Goal: Find specific page/section: Find specific page/section

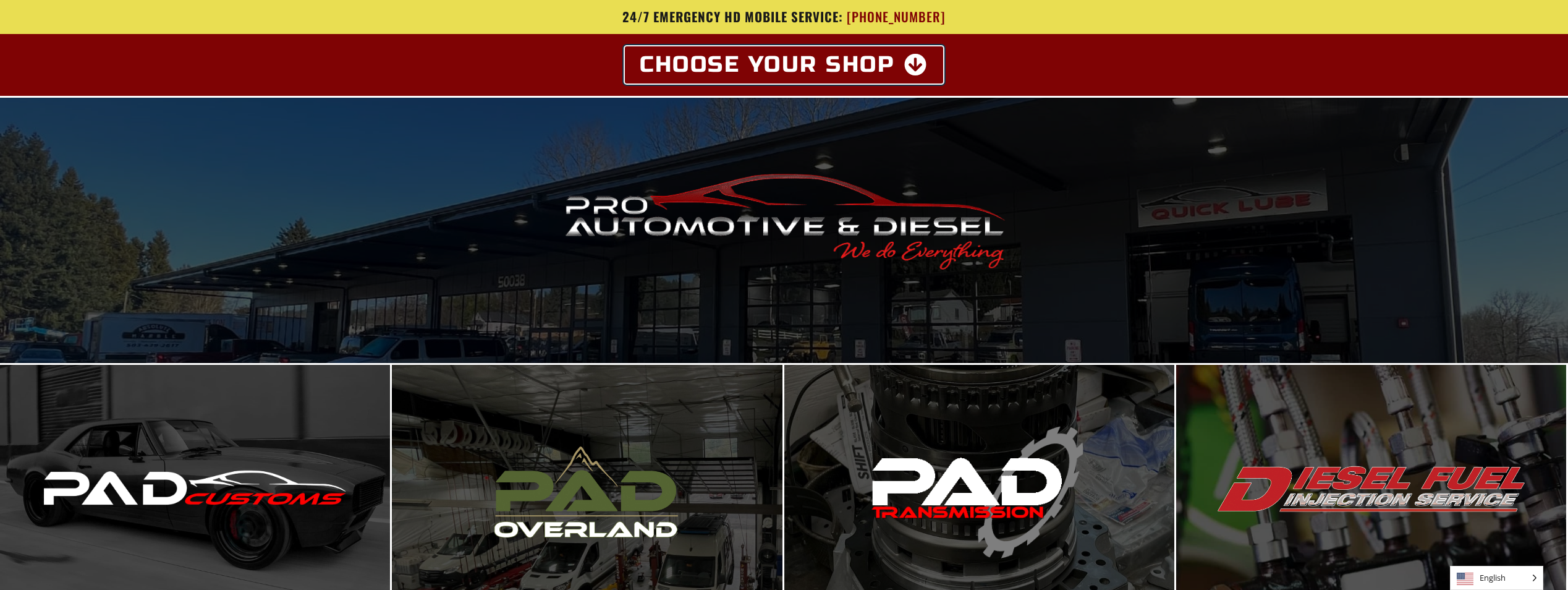
click at [918, 63] on icon at bounding box center [916, 65] width 24 height 22
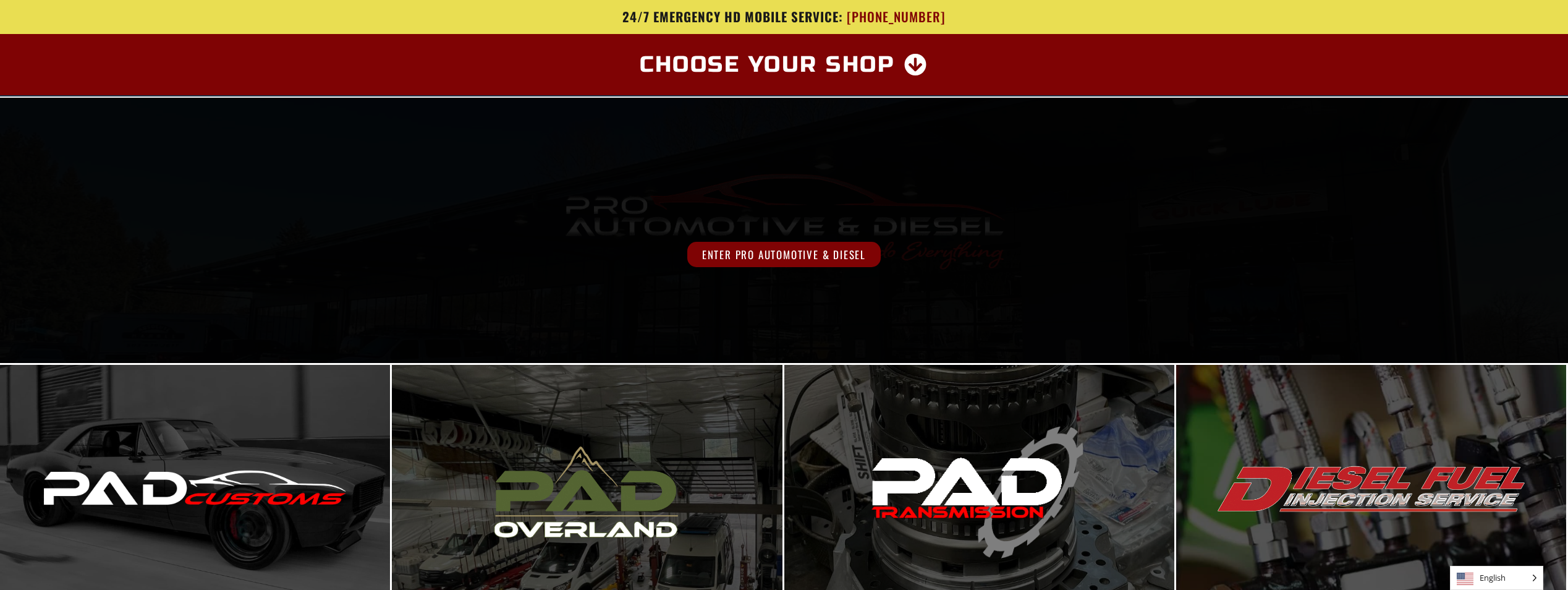
click at [820, 266] on span "Enter Pro Automotive & Diesel" at bounding box center [784, 254] width 194 height 25
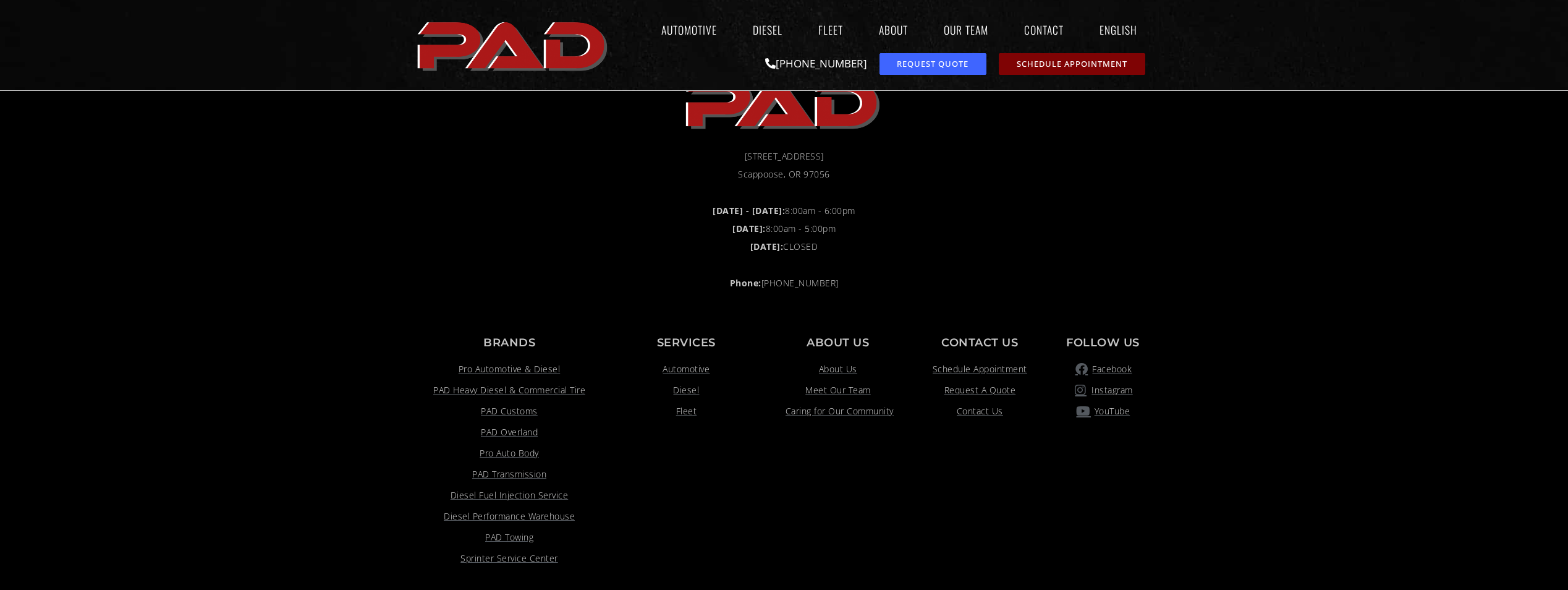
scroll to position [1051, 0]
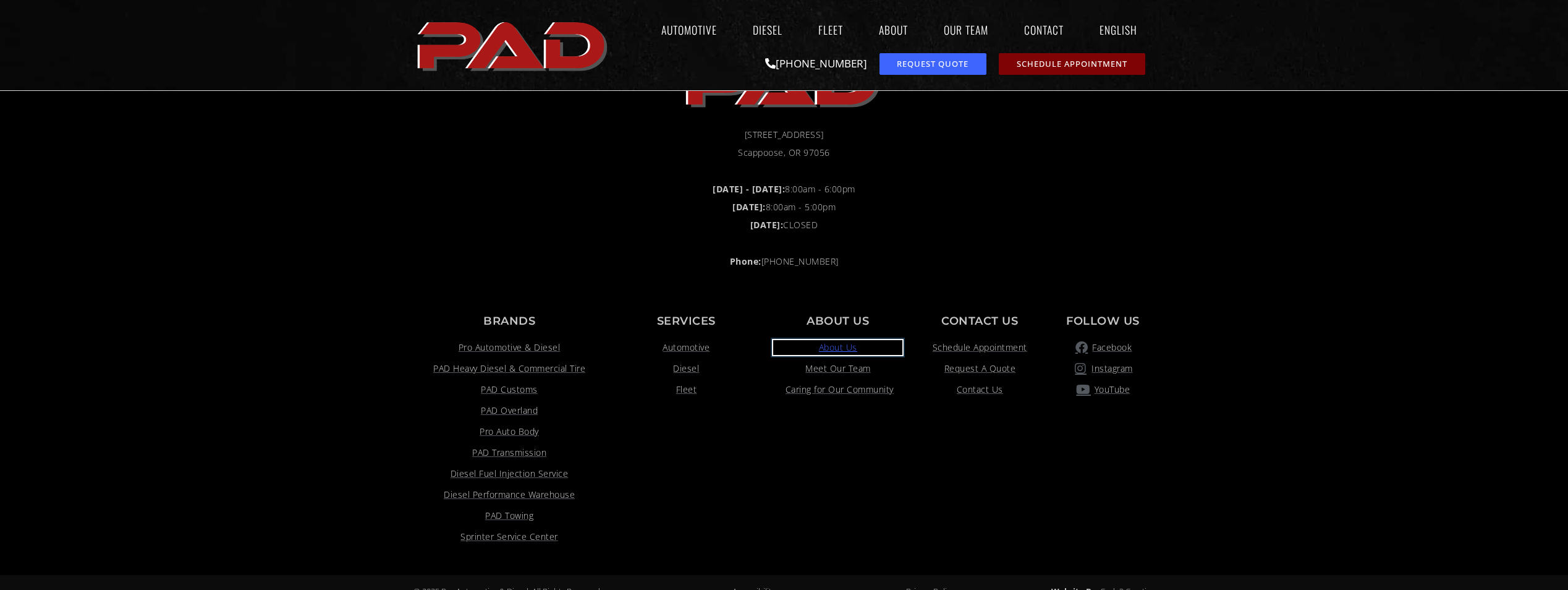
click at [819, 345] on span "About Us" at bounding box center [838, 347] width 38 height 15
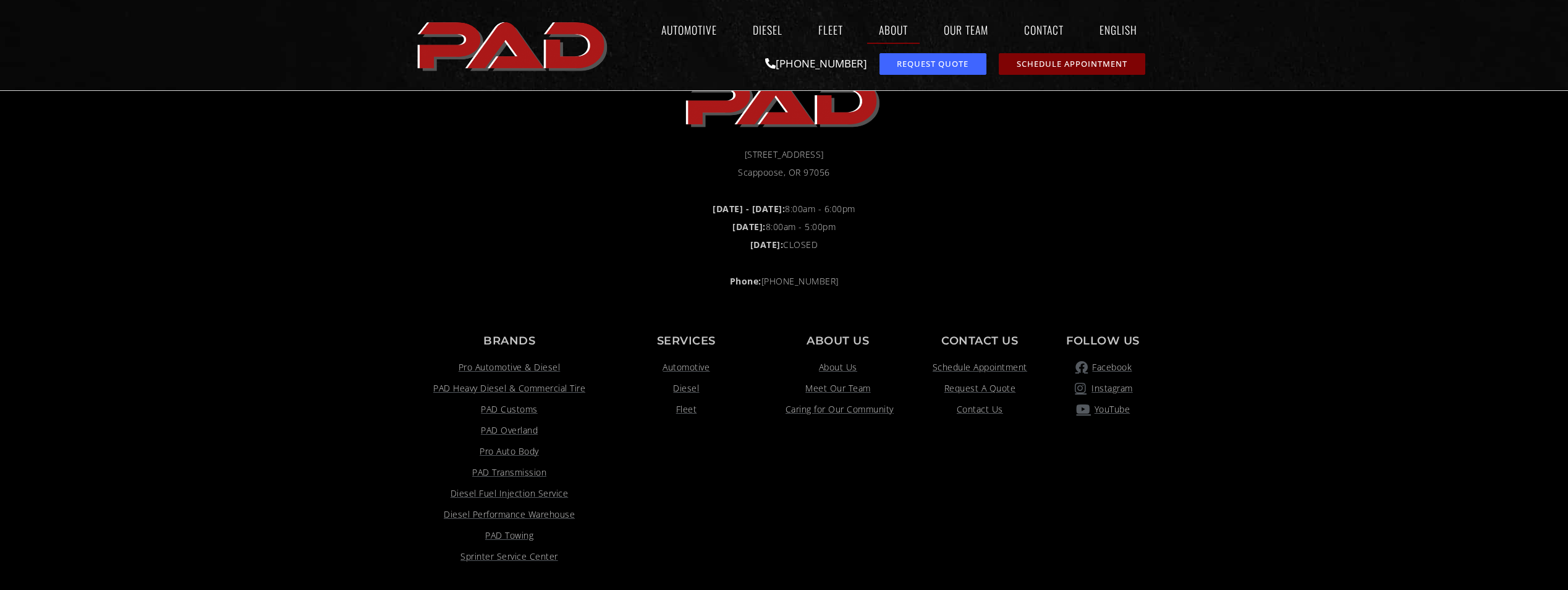
scroll to position [1322, 0]
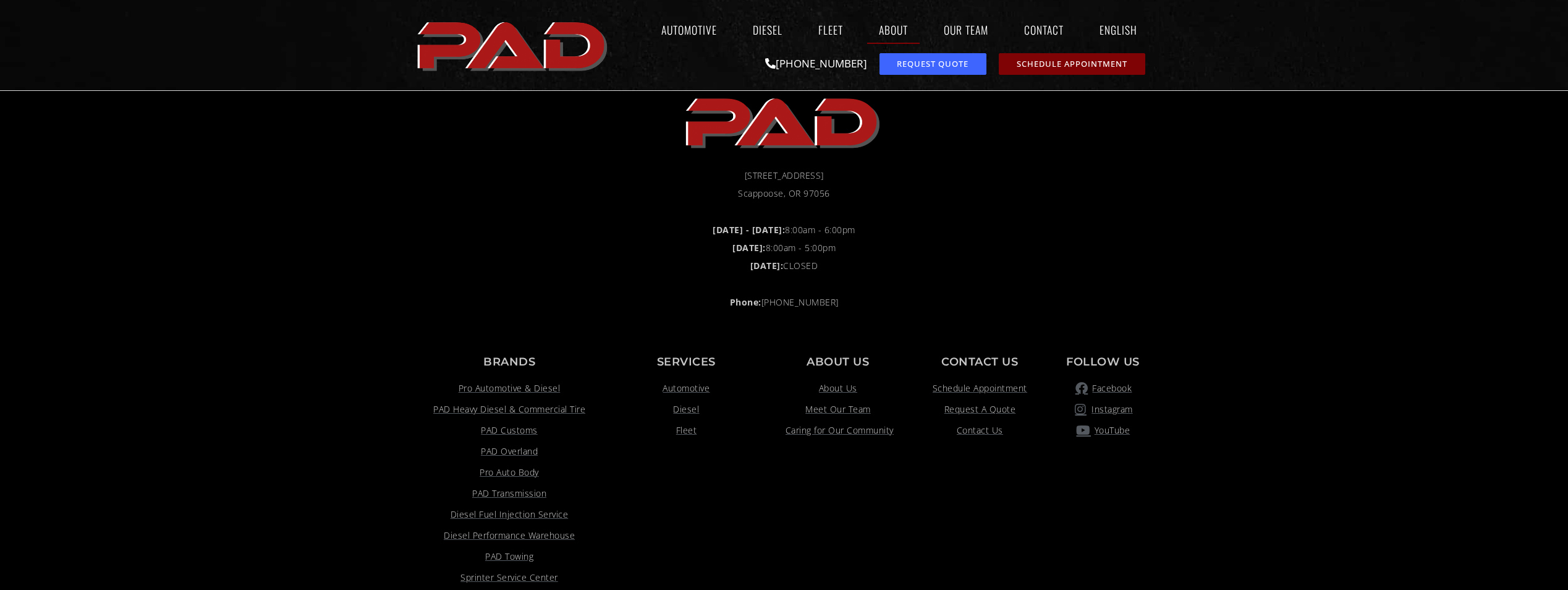
drag, startPoint x: 843, startPoint y: 173, endPoint x: 717, endPoint y: 177, distance: 126.1
click at [717, 177] on li "50038 Columbia River Hwy" at bounding box center [784, 176] width 729 height 16
